Goal: Navigation & Orientation: Find specific page/section

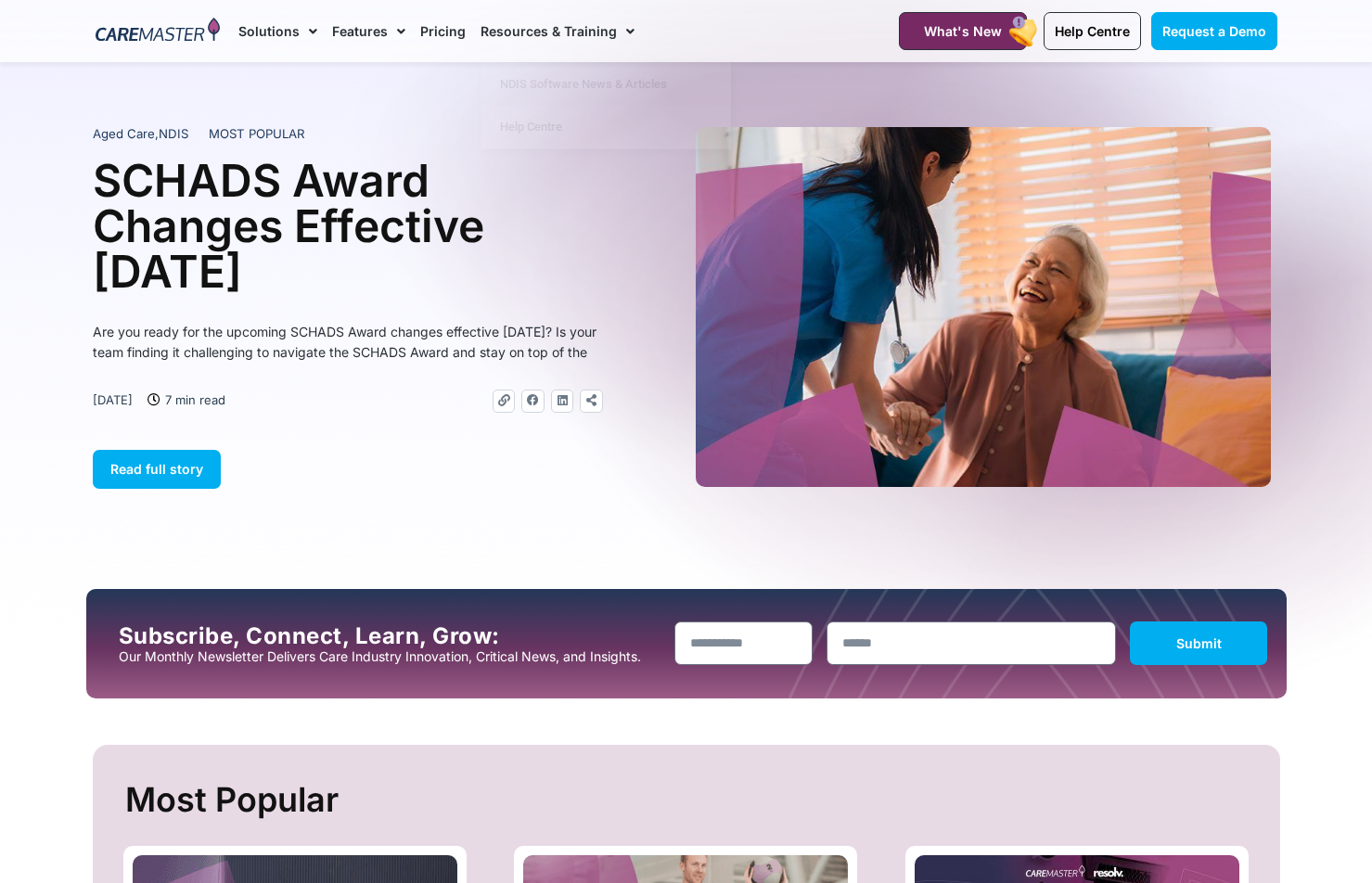
click at [455, 26] on link "Pricing" at bounding box center [443, 31] width 45 height 62
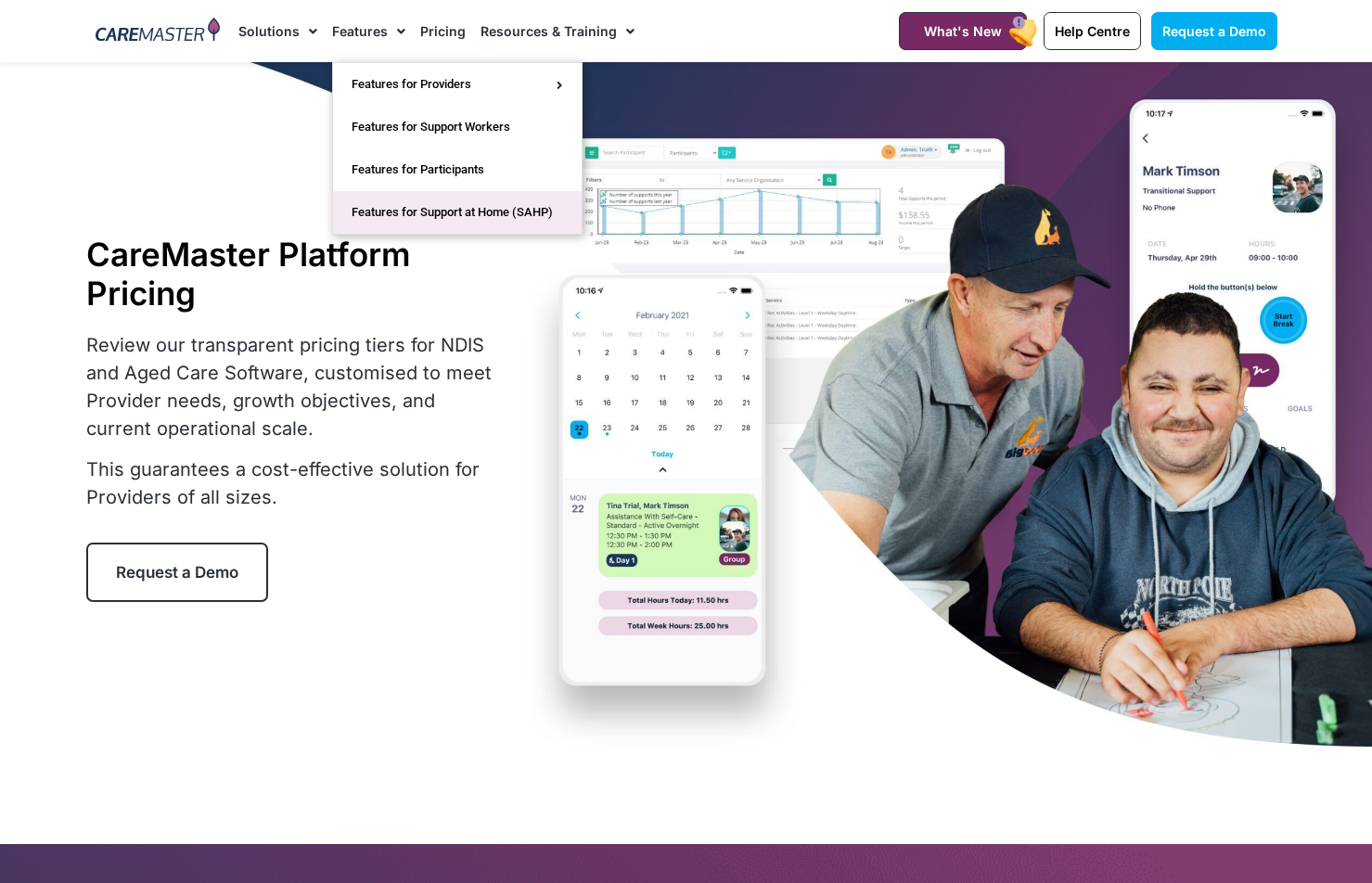
drag, startPoint x: 440, startPoint y: 187, endPoint x: 434, endPoint y: 204, distance: 18.0
click at [434, 204] on link "Features for Support at Home (SAHP)" at bounding box center [457, 211] width 248 height 42
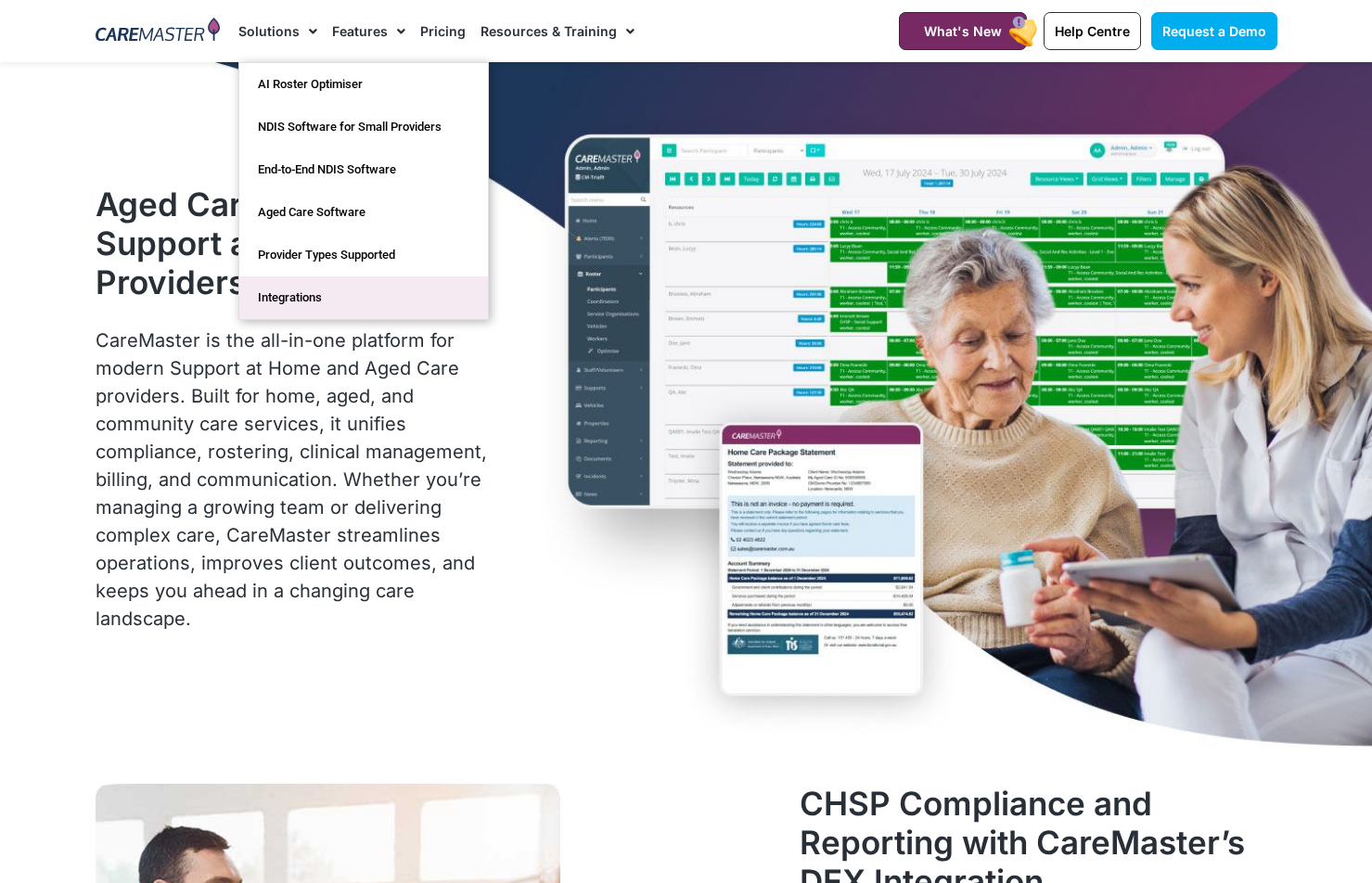
click at [328, 305] on link "Integrations" at bounding box center [363, 297] width 248 height 42
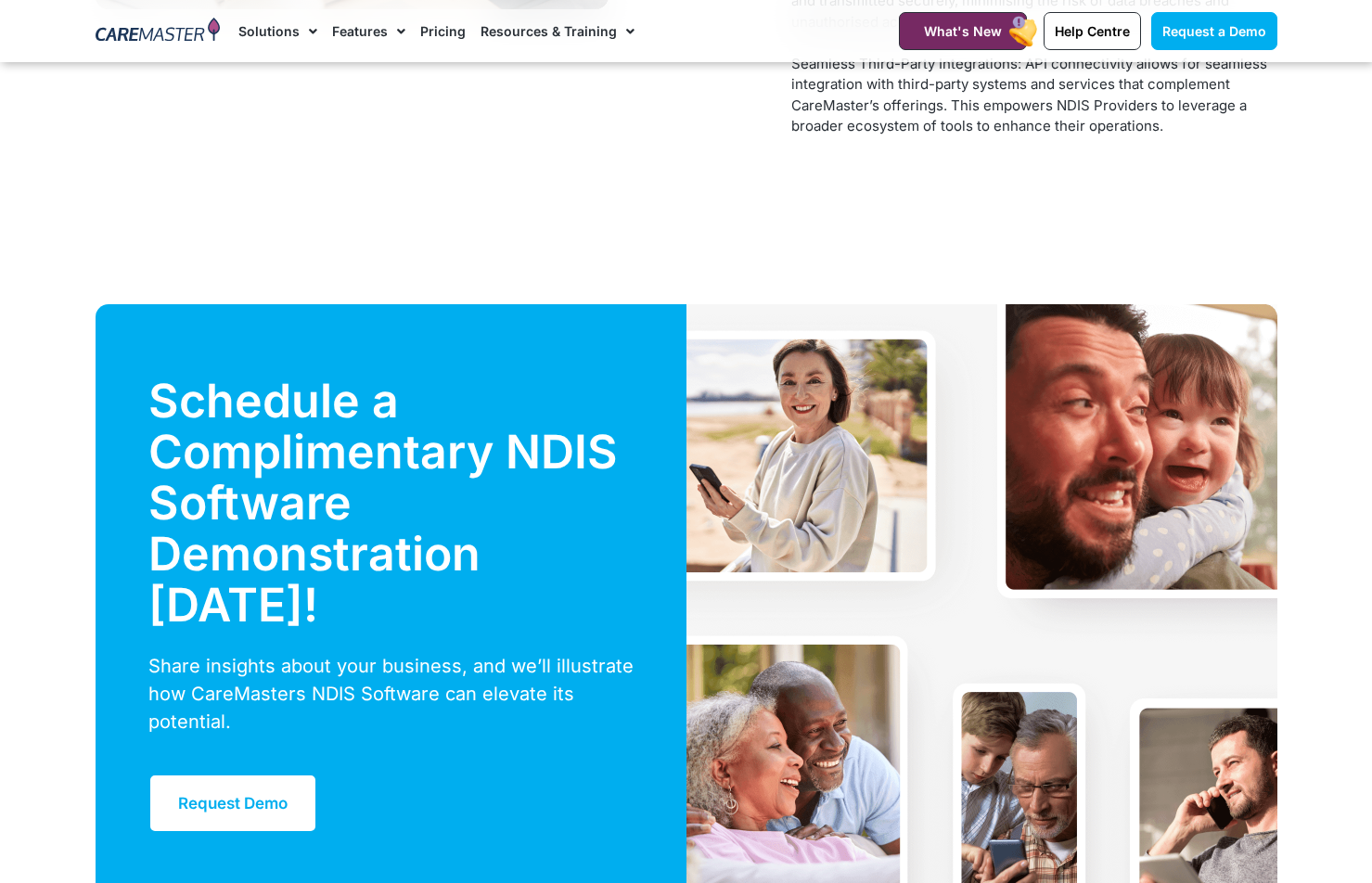
scroll to position [5968, 0]
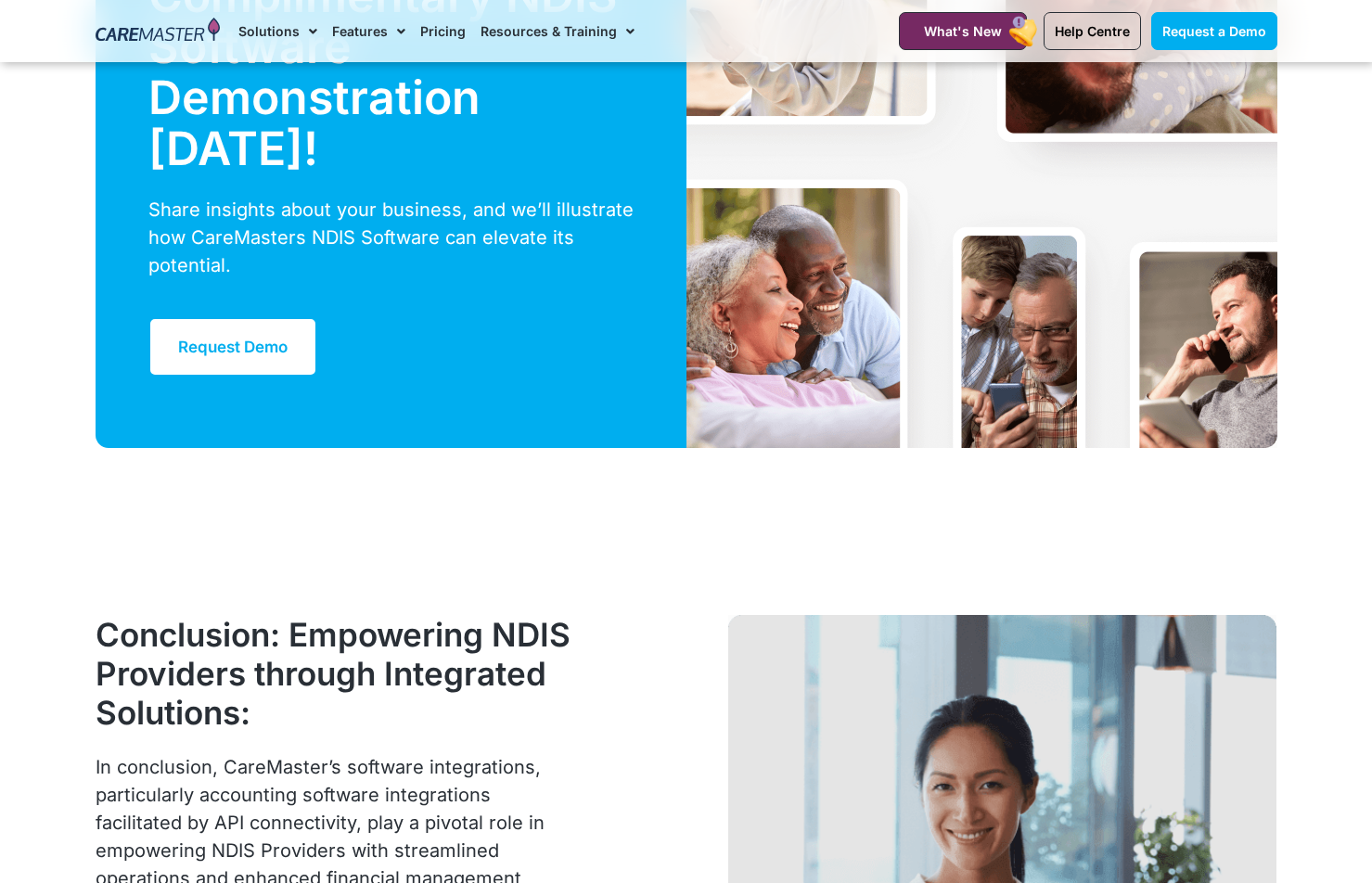
click at [150, 19] on img at bounding box center [158, 31] width 125 height 27
